Goal: Information Seeking & Learning: Learn about a topic

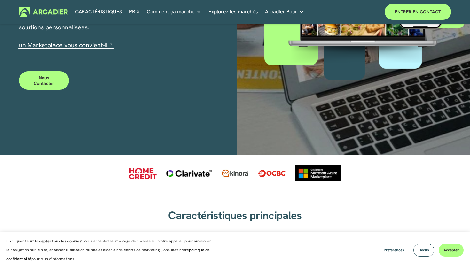
scroll to position [189, 0]
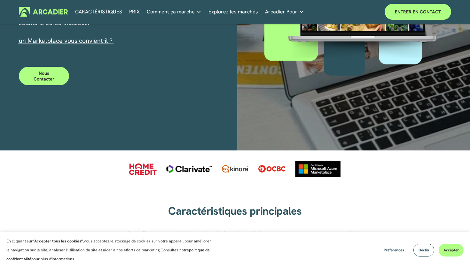
click at [62, 42] on link "un Marketplace vous convient-il ?" at bounding box center [66, 40] width 94 height 8
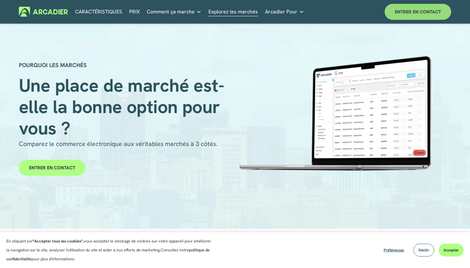
click at [424, 15] on link "ENTRER EN CONTACT" at bounding box center [418, 12] width 67 height 16
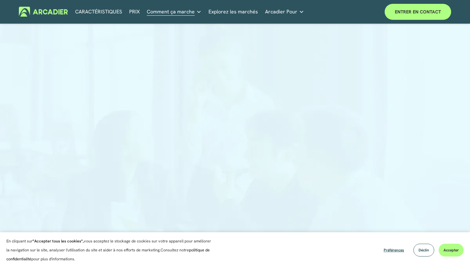
click at [136, 12] on link "PRIX" at bounding box center [134, 12] width 11 height 10
